Goal: Check status: Check status

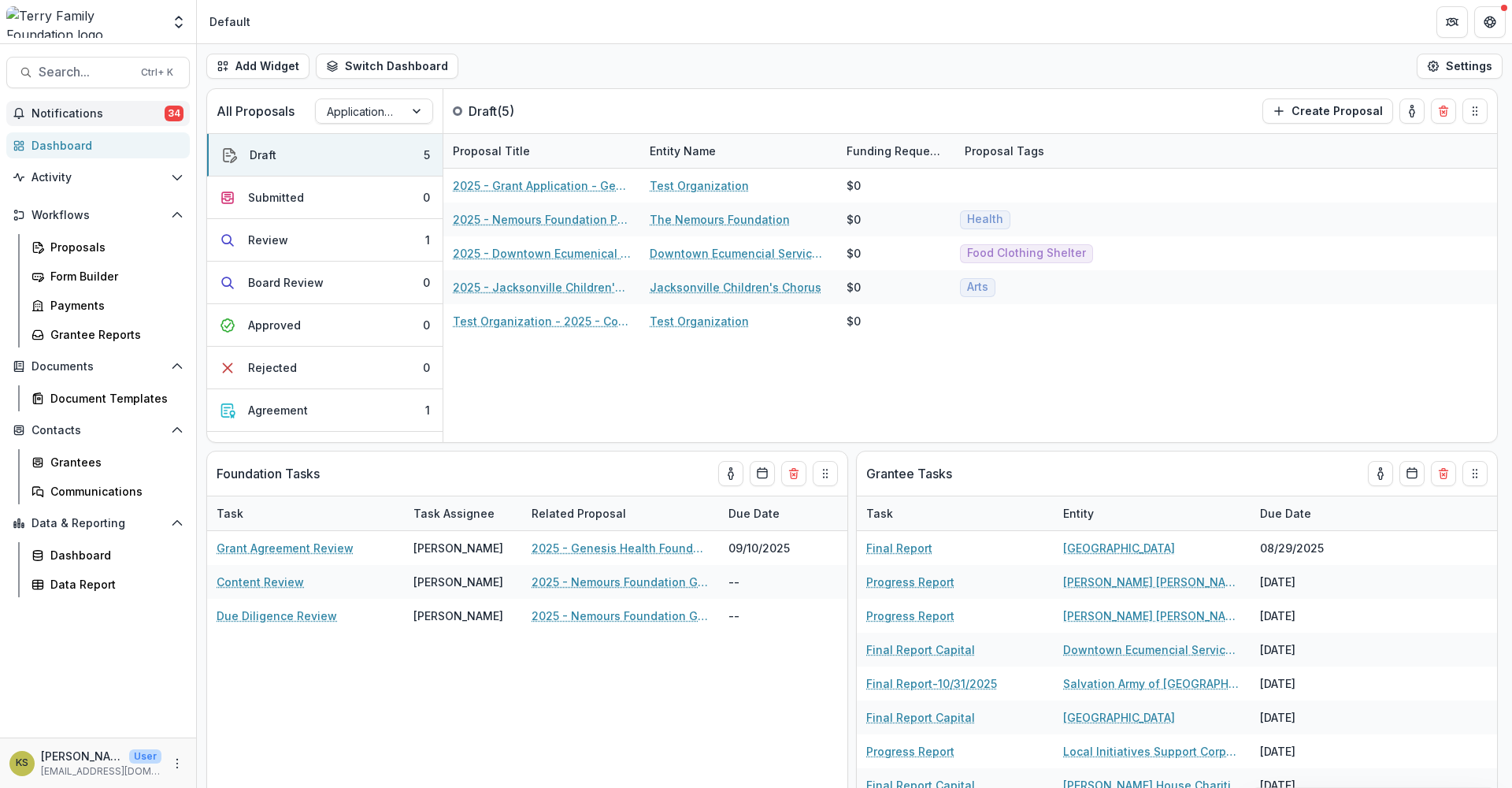
click at [77, 111] on span "Notifications" at bounding box center [98, 114] width 133 height 13
click at [713, 403] on div "2025 - Grant Application - General Operating Support Test Organization $0 2025 …" at bounding box center [969, 305] width 1054 height 274
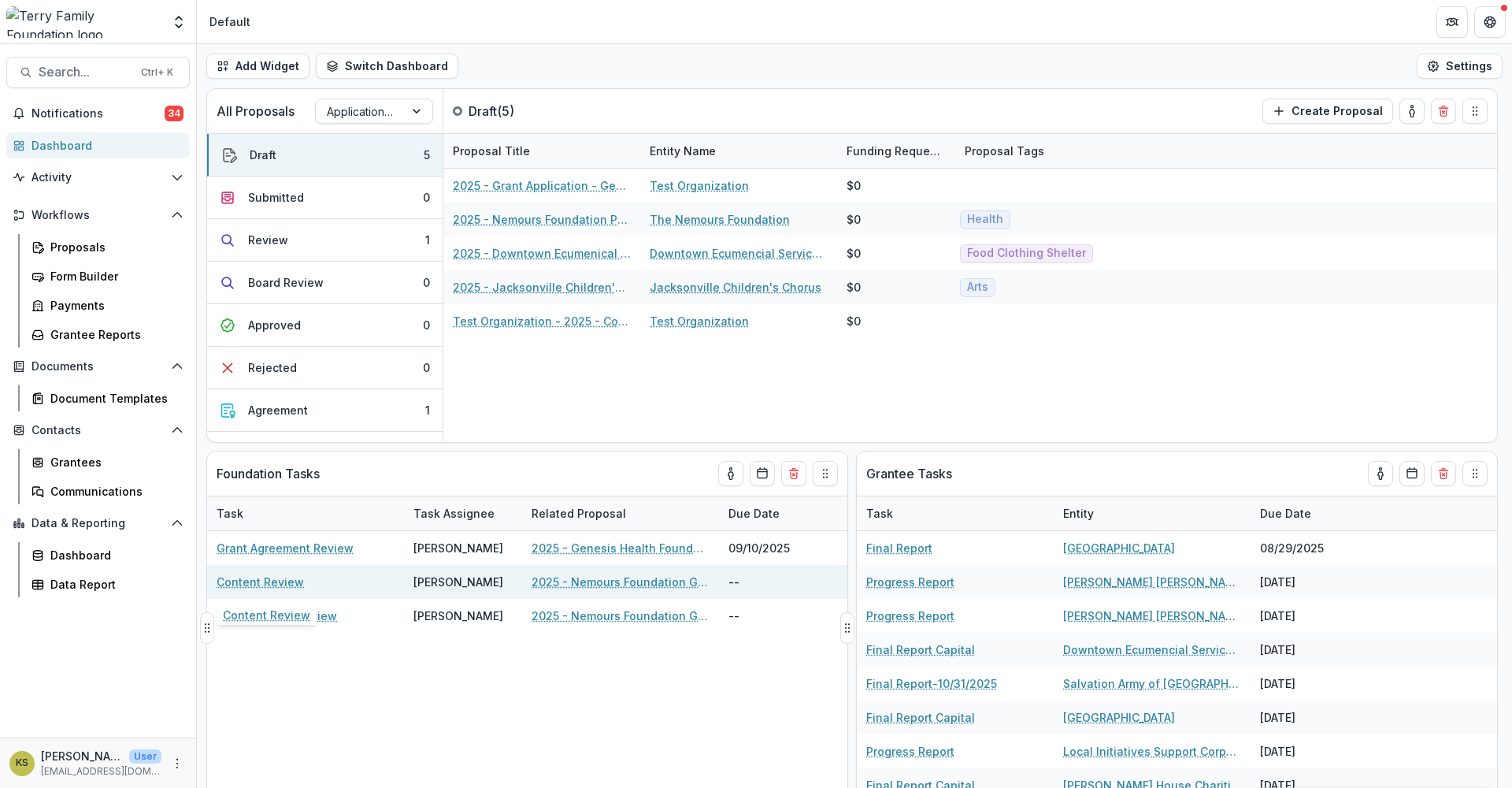
click at [294, 582] on link "Content Review" at bounding box center [260, 581] width 87 height 16
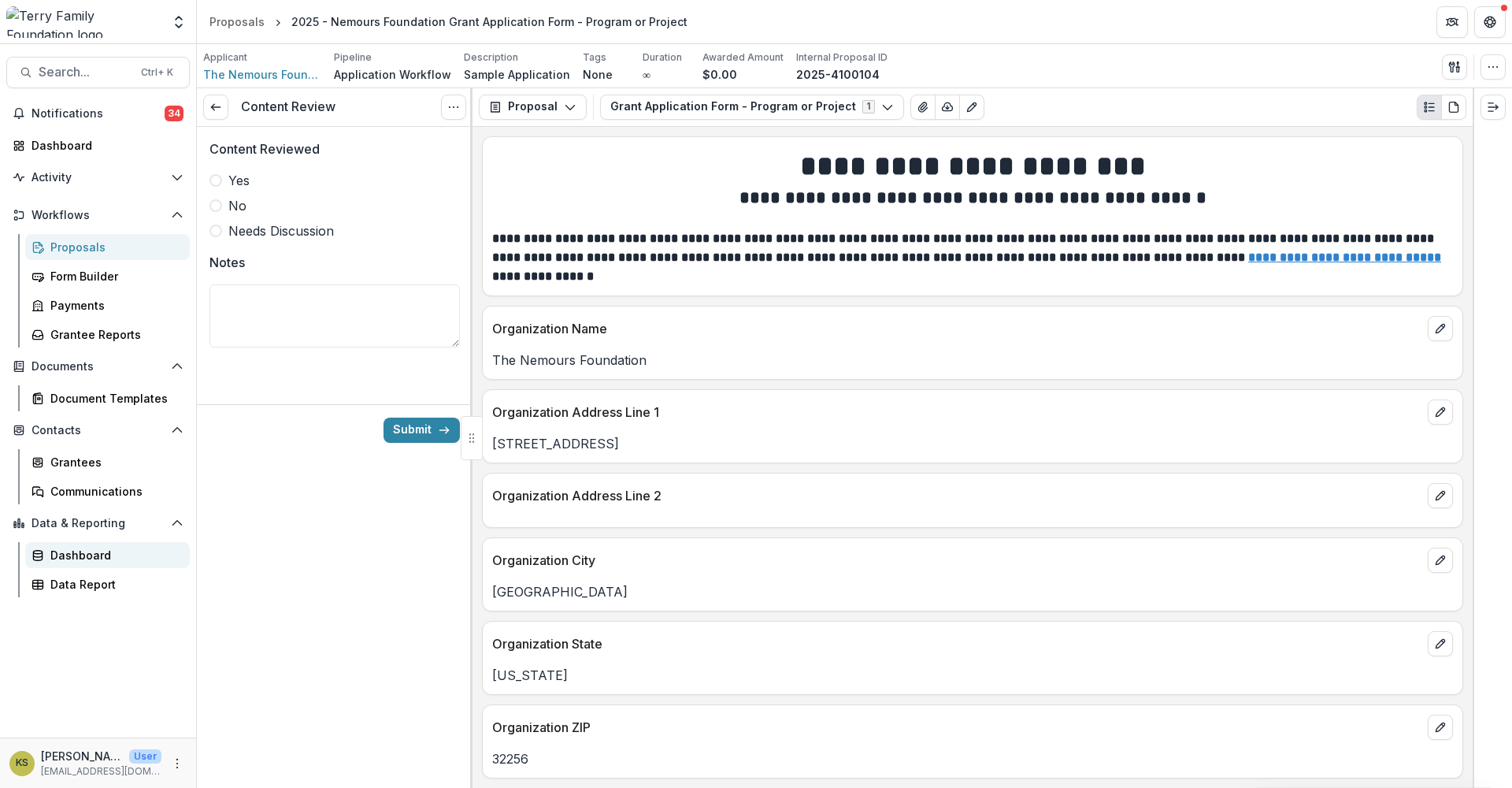
click at [68, 548] on div "Dashboard" at bounding box center [114, 554] width 127 height 16
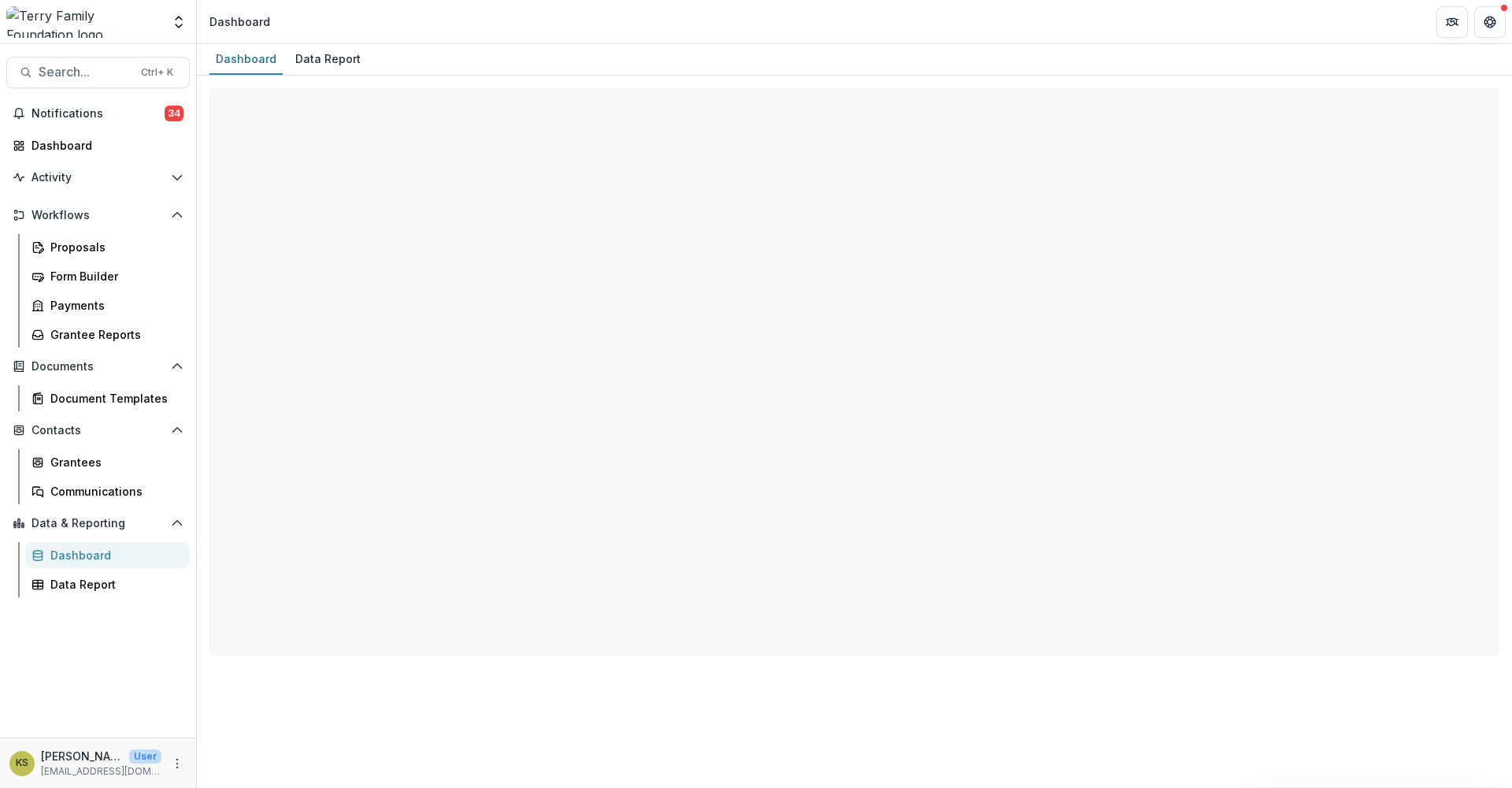
select select "**********"
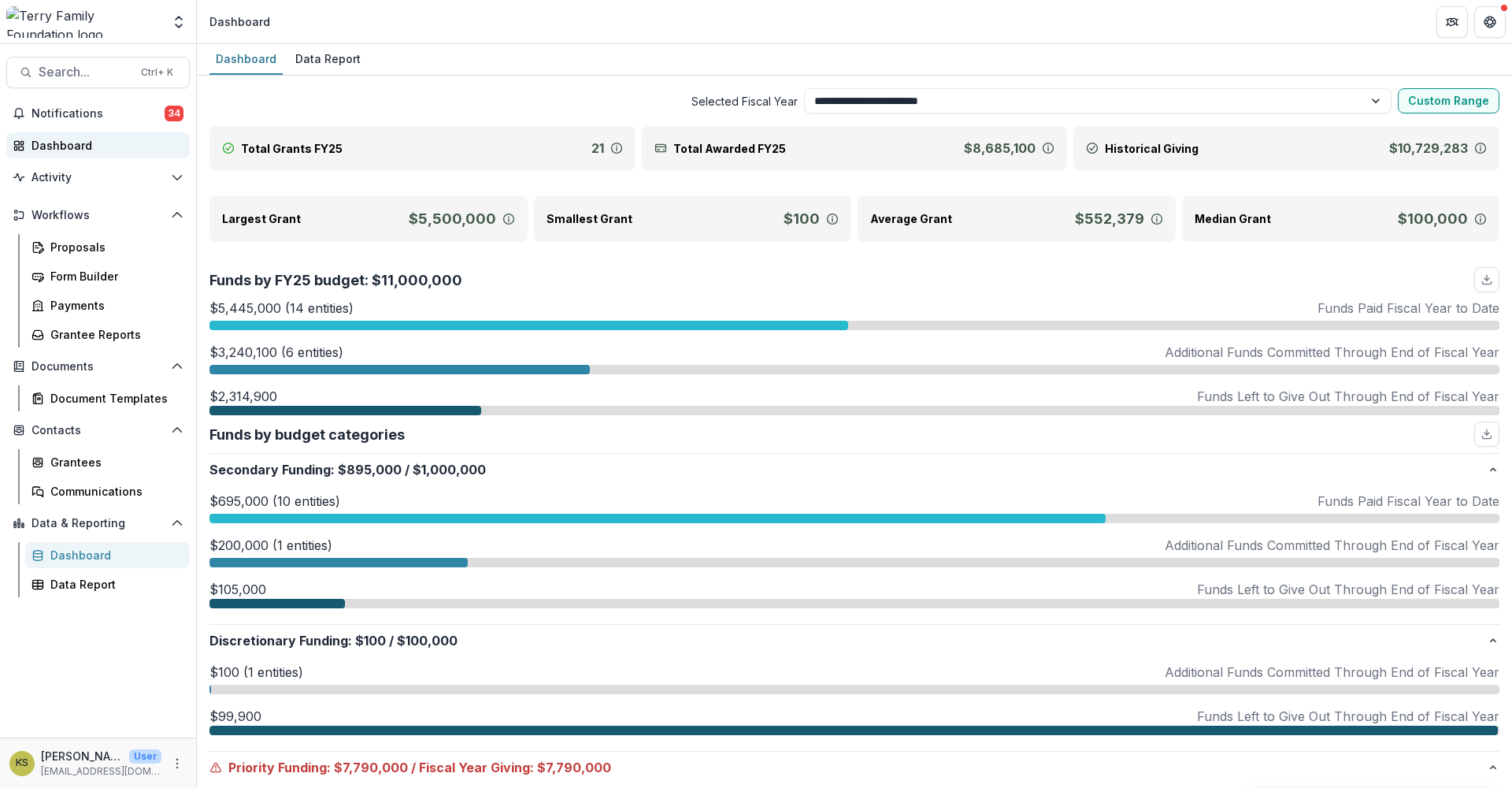
click at [69, 142] on div "Dashboard" at bounding box center [104, 145] width 146 height 16
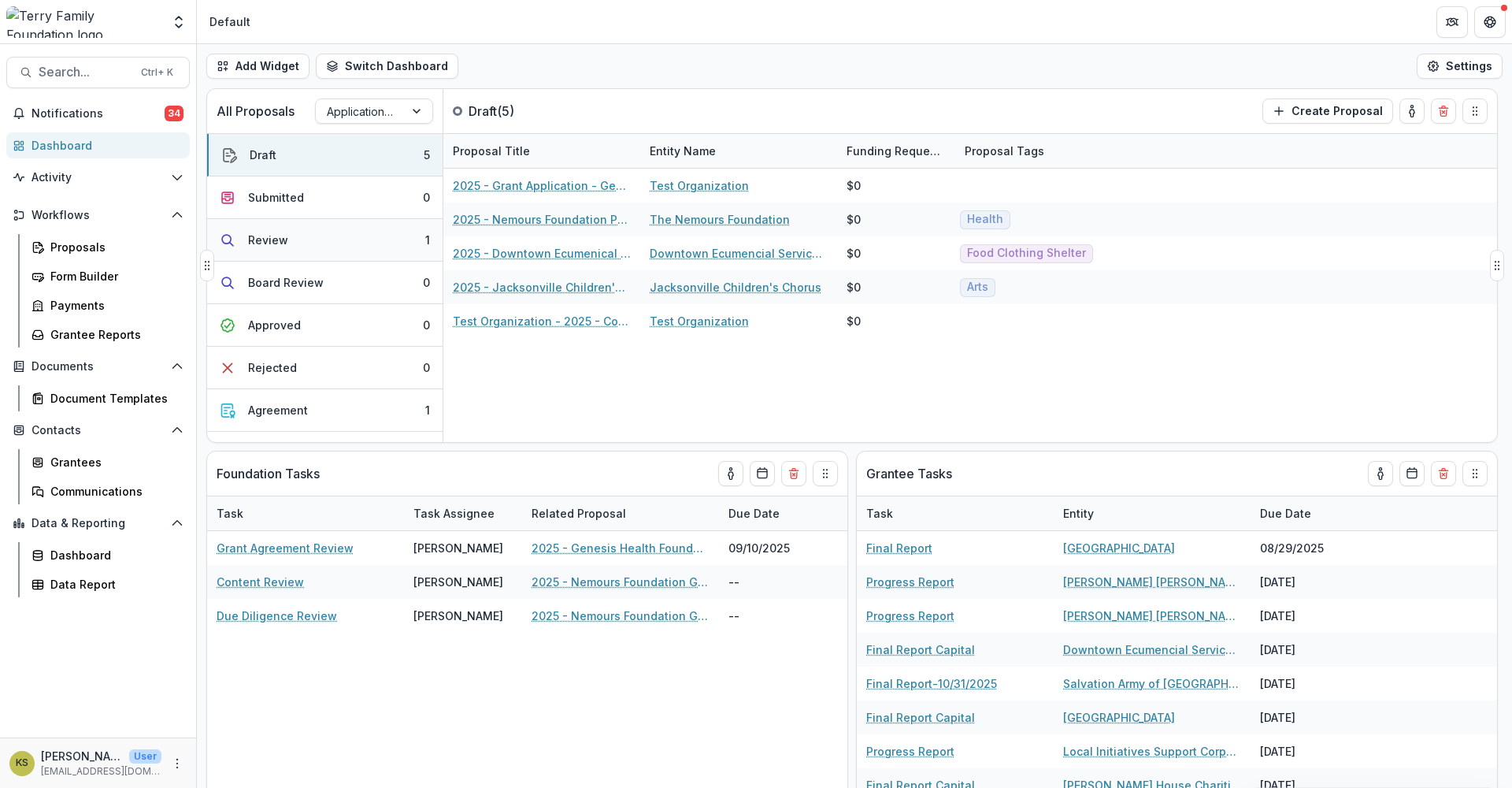
click at [265, 236] on div "Review" at bounding box center [268, 239] width 40 height 16
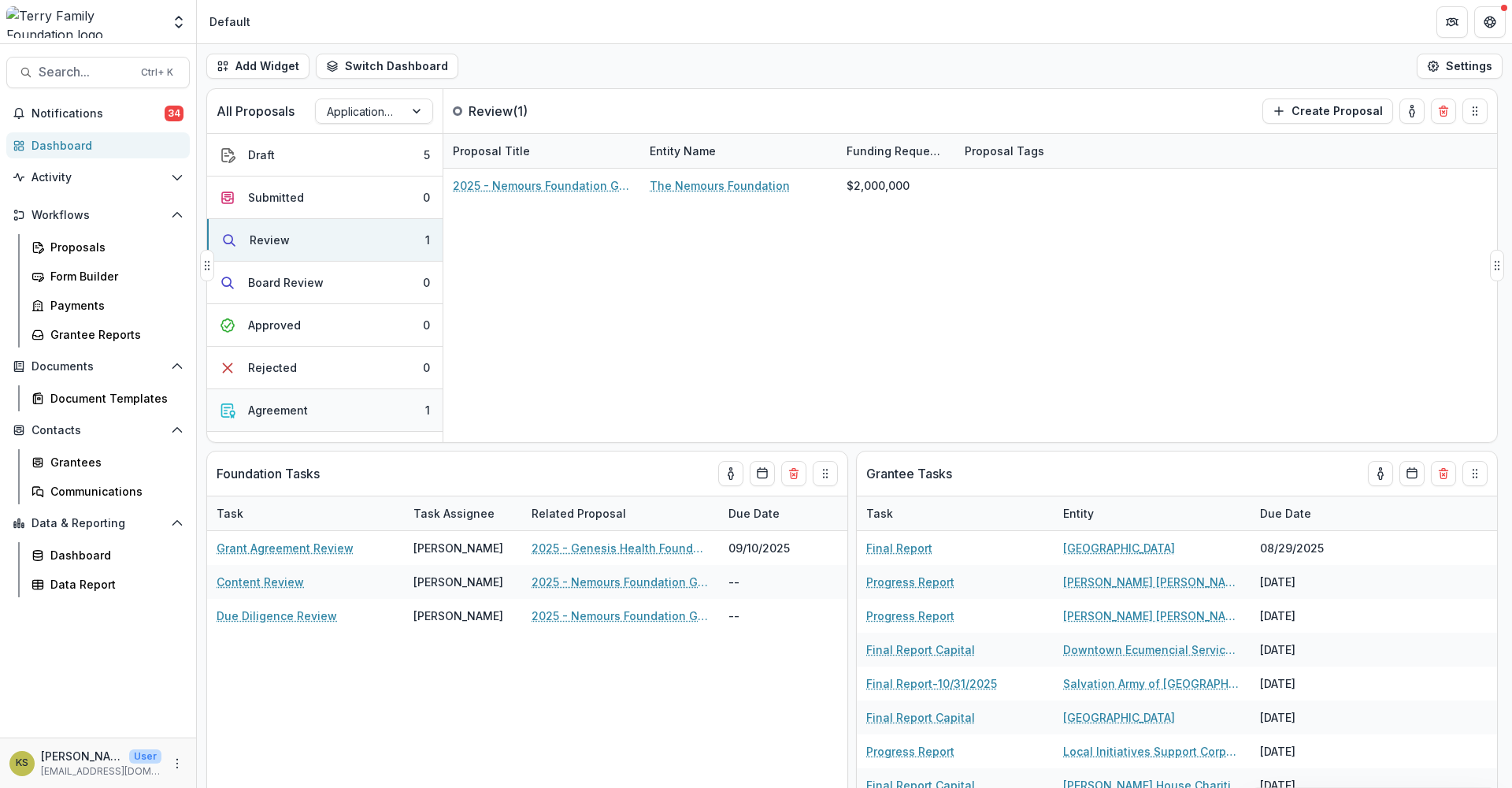
click at [269, 404] on div "Agreement" at bounding box center [277, 409] width 60 height 16
click at [267, 404] on div "Agreement" at bounding box center [279, 409] width 60 height 16
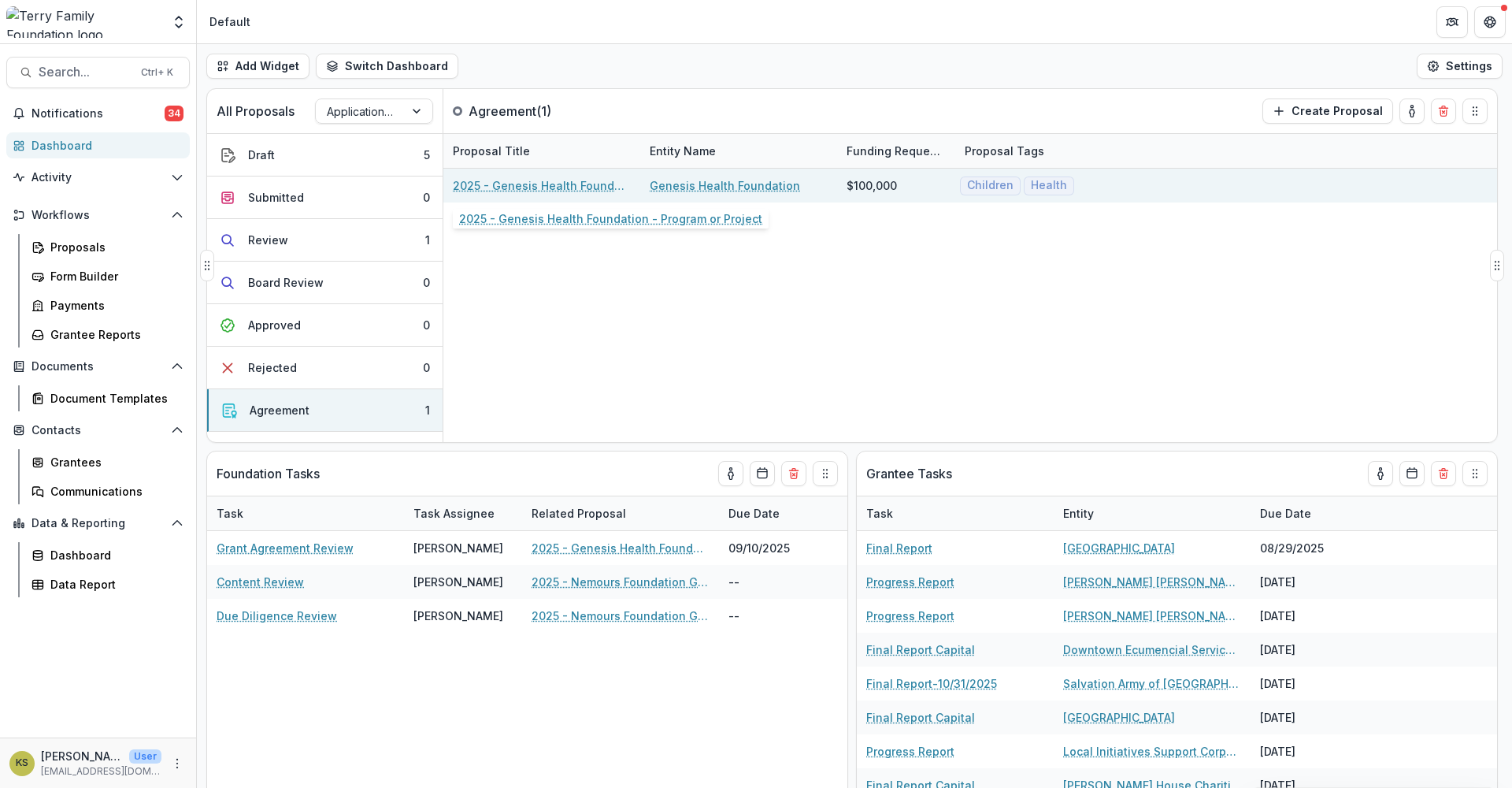
click at [578, 178] on link "2025 - Genesis Health Foundation - Program or Project" at bounding box center [542, 185] width 178 height 16
